Goal: Task Accomplishment & Management: Use online tool/utility

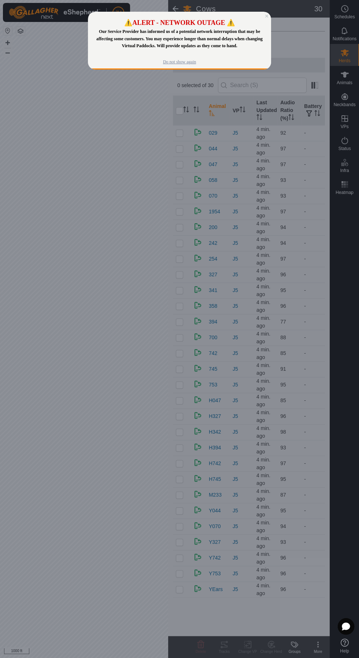
click at [171, 63] on div "Do not show again" at bounding box center [179, 62] width 33 height 6
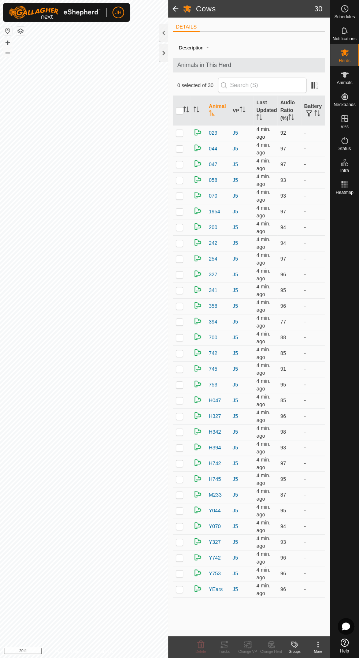
click at [179, 132] on p-checkbox at bounding box center [179, 133] width 7 height 6
checkbox input "true"
click at [222, 640] on icon at bounding box center [224, 644] width 9 height 9
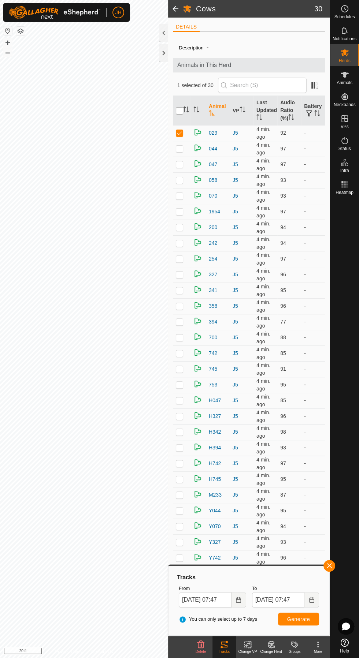
click at [177, 114] on input "checkbox" at bounding box center [179, 110] width 7 height 7
checkbox input "true"
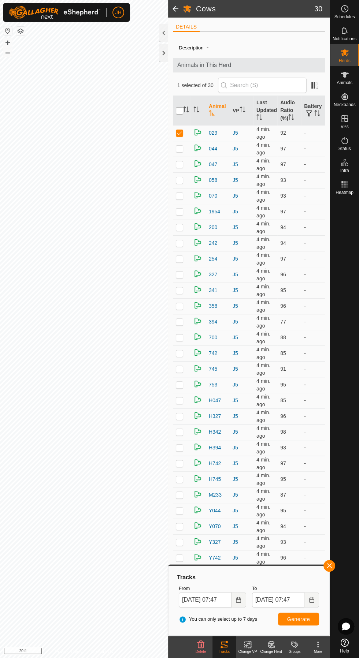
checkbox input "true"
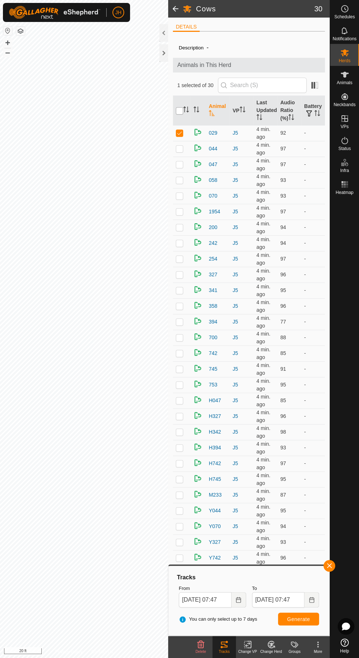
checkbox input "true"
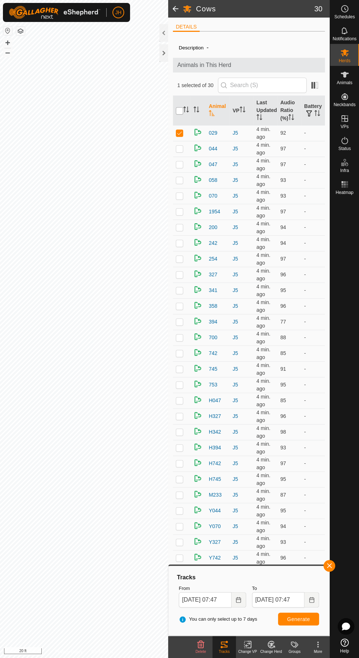
checkbox input "true"
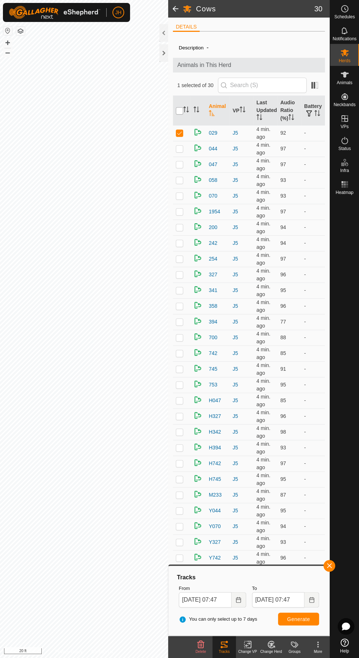
checkbox input "true"
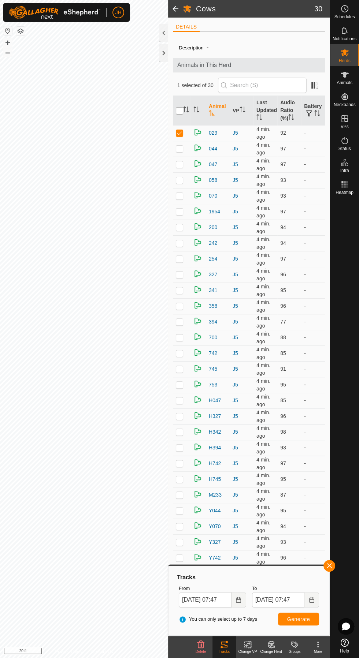
checkbox input "true"
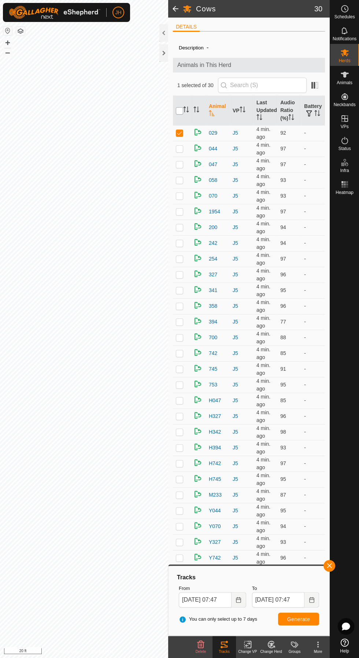
checkbox input "true"
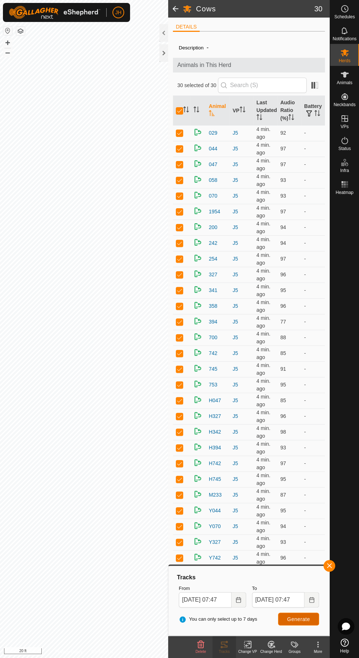
click at [293, 622] on span "Generate" at bounding box center [298, 619] width 23 height 6
